Goal: Information Seeking & Learning: Learn about a topic

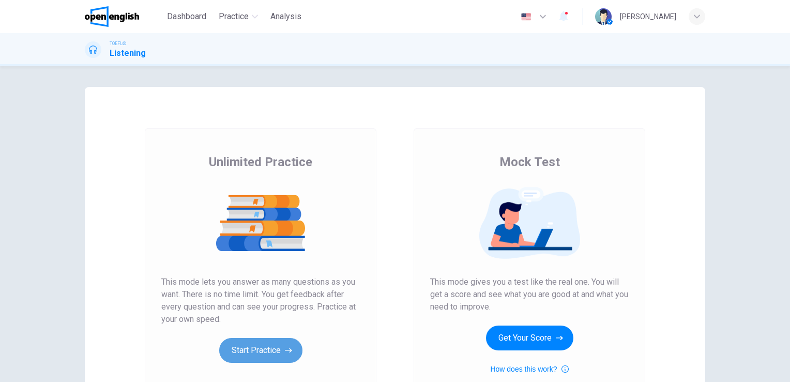
click at [257, 348] on button "Start Practice" at bounding box center [260, 350] width 83 height 25
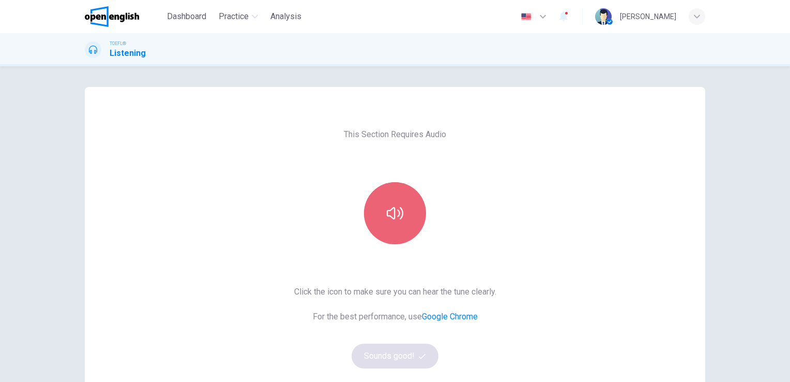
click at [387, 221] on icon "button" at bounding box center [395, 213] width 17 height 17
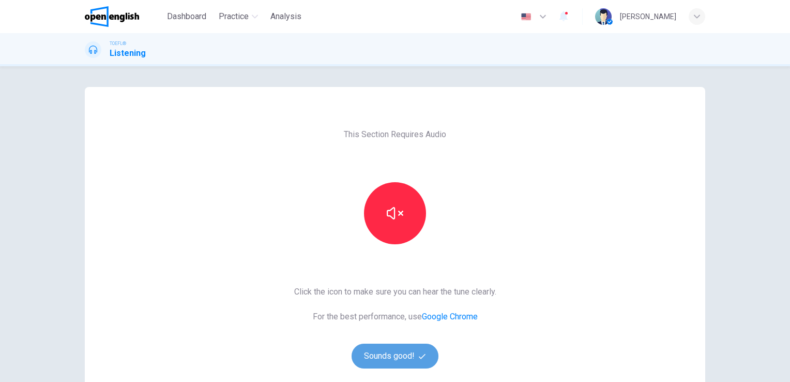
click at [381, 359] on button "Sounds good!" at bounding box center [395, 355] width 87 height 25
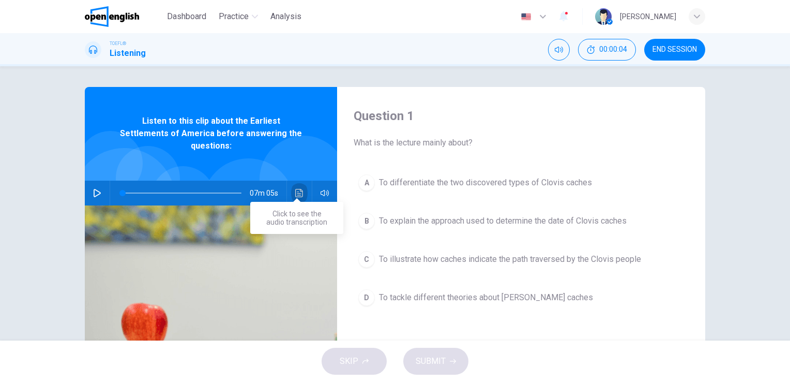
click at [296, 189] on icon "Click to see the audio transcription" at bounding box center [299, 193] width 8 height 8
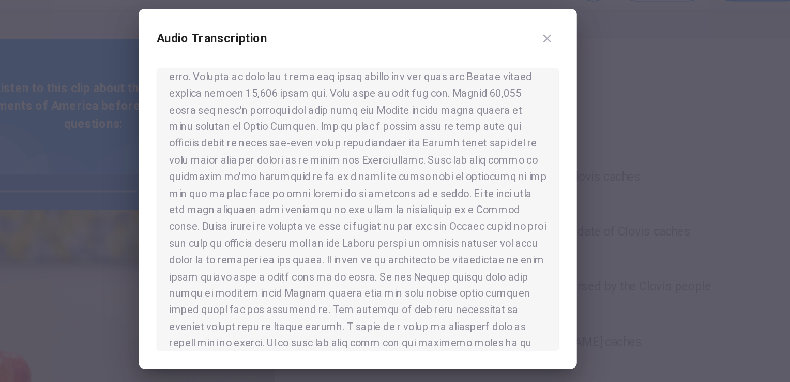
scroll to position [186, 0]
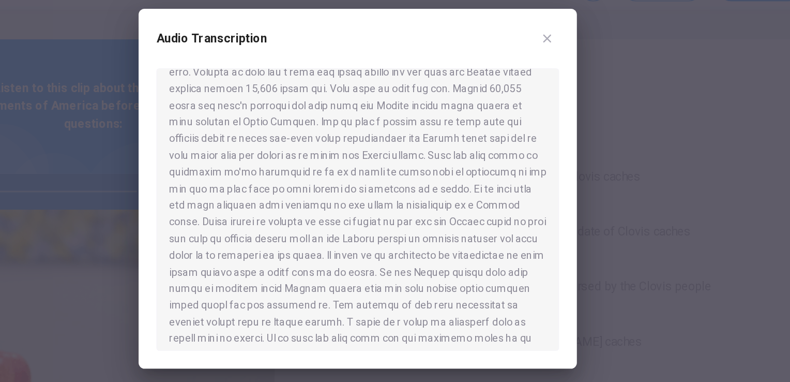
click at [199, 195] on div at bounding box center [395, 191] width 790 height 382
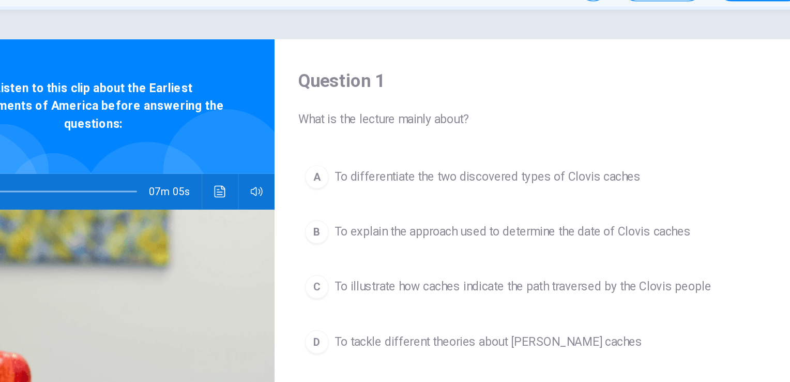
click at [297, 187] on button "Click to see the audio transcription" at bounding box center [299, 192] width 17 height 25
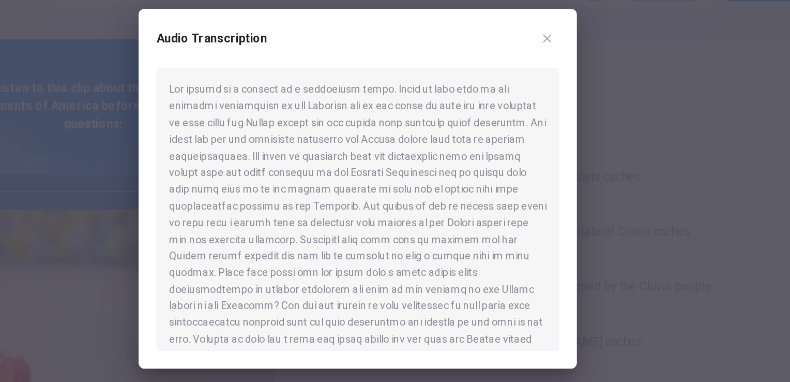
click at [300, 102] on div "Audio Transcription" at bounding box center [395, 92] width 280 height 29
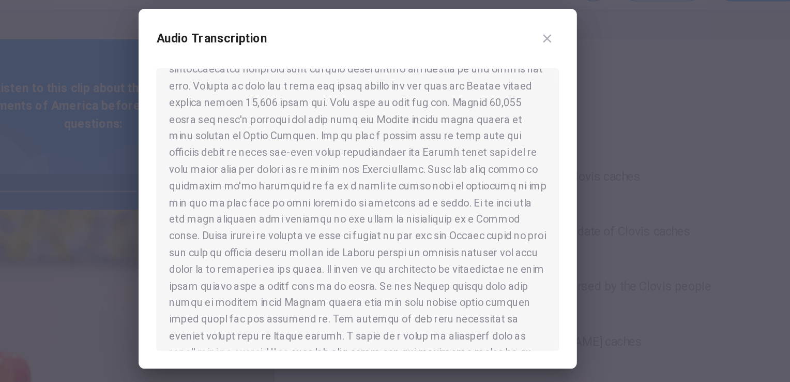
scroll to position [179, 0]
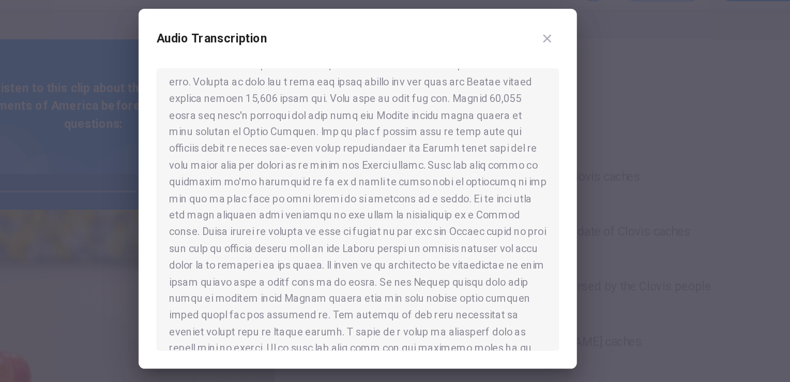
click at [459, 274] on div at bounding box center [395, 205] width 280 height 197
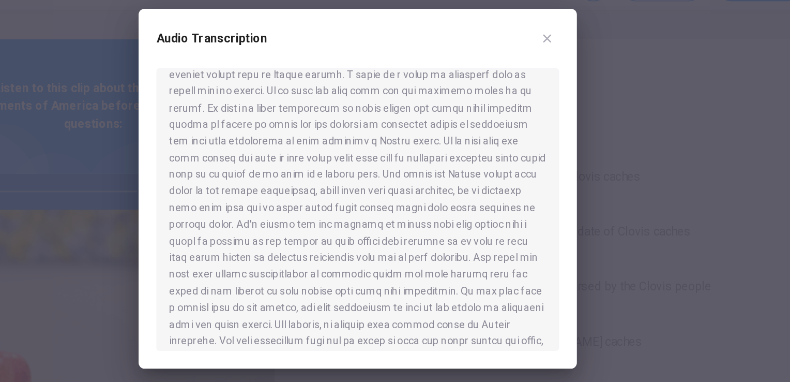
scroll to position [352, 0]
click at [486, 313] on div "Audio Transcription" at bounding box center [395, 191] width 305 height 250
